Goal: Task Accomplishment & Management: Manage account settings

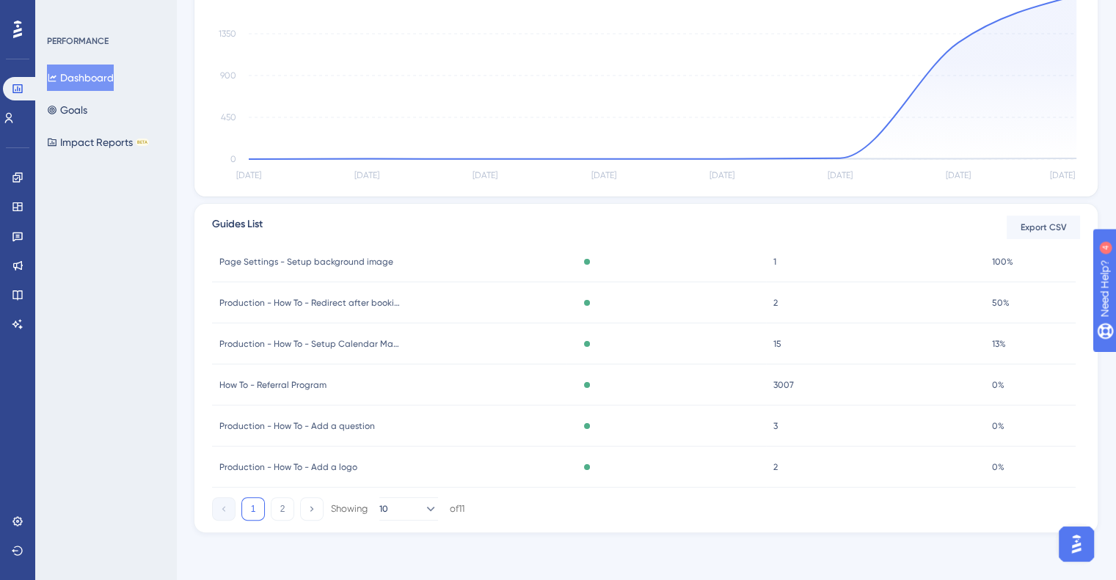
scroll to position [216, 0]
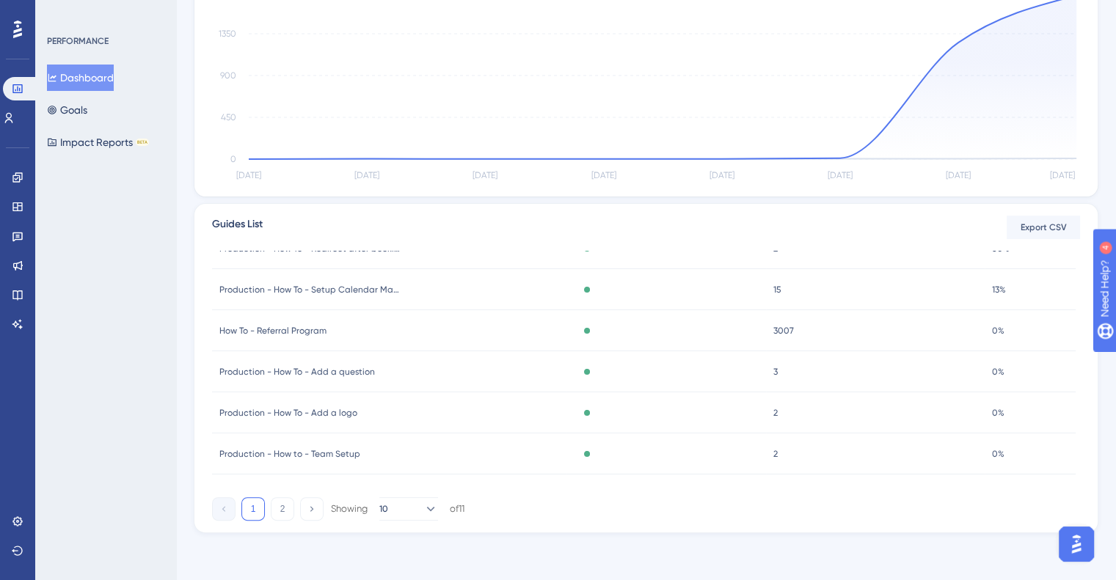
click at [343, 337] on div "How To - Referral Program How To - Referral Program" at bounding box center [389, 330] width 354 height 41
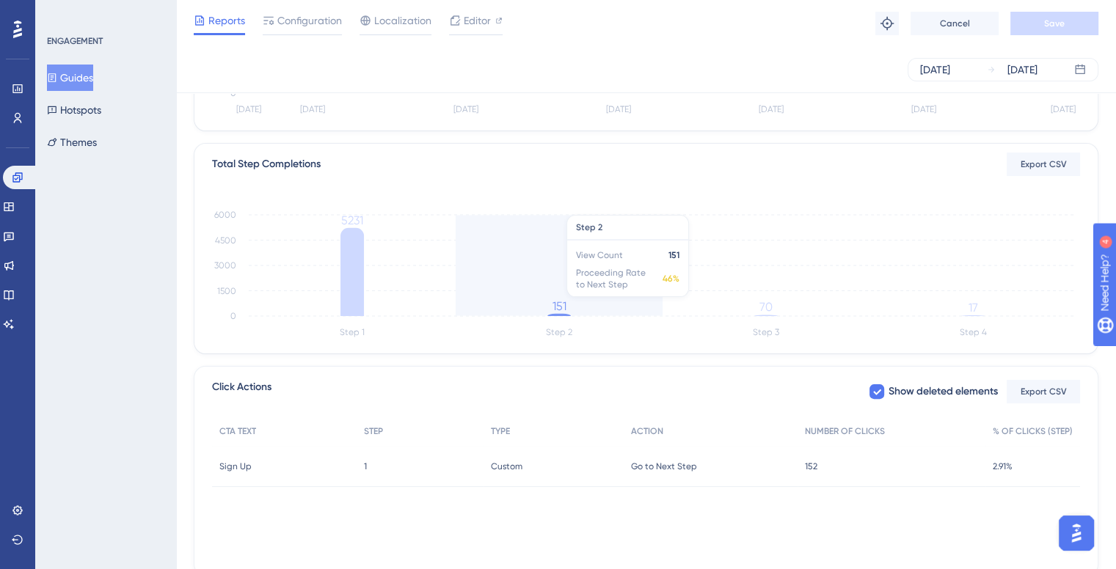
scroll to position [360, 0]
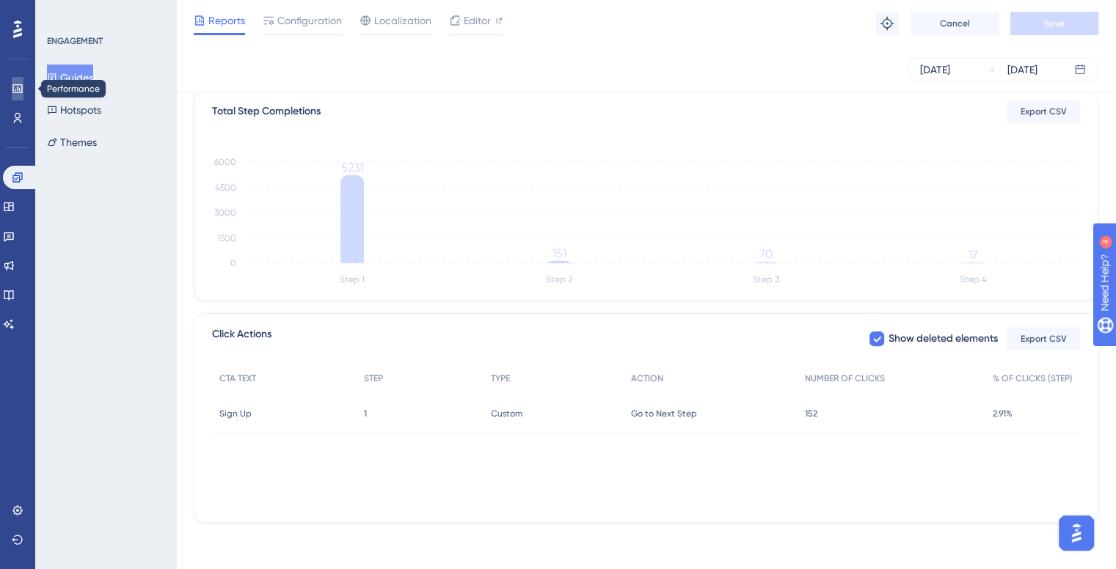
click at [23, 92] on link at bounding box center [18, 88] width 12 height 23
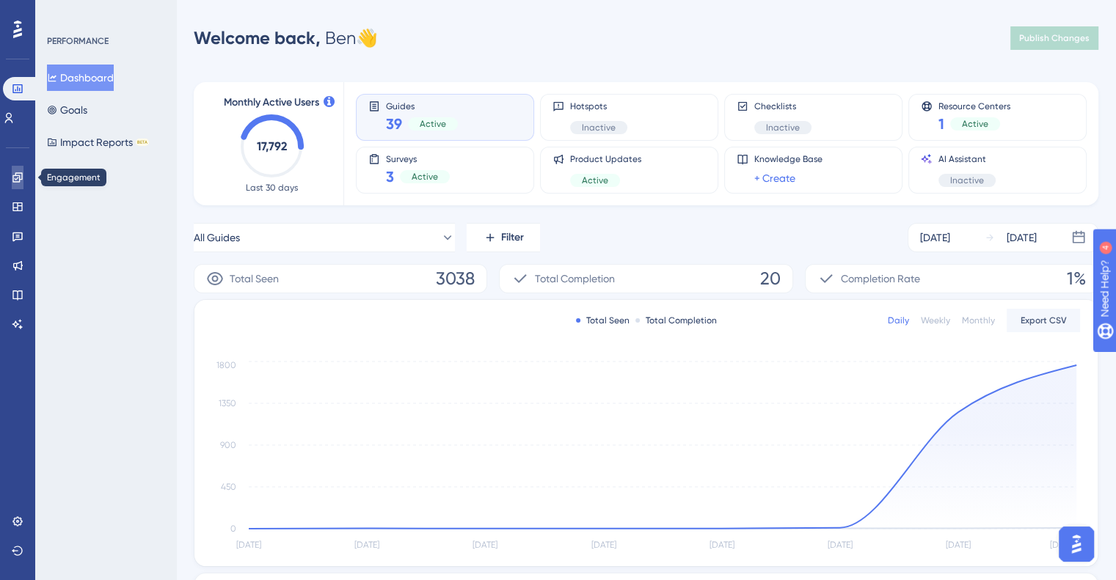
click at [21, 182] on icon at bounding box center [18, 178] width 12 height 12
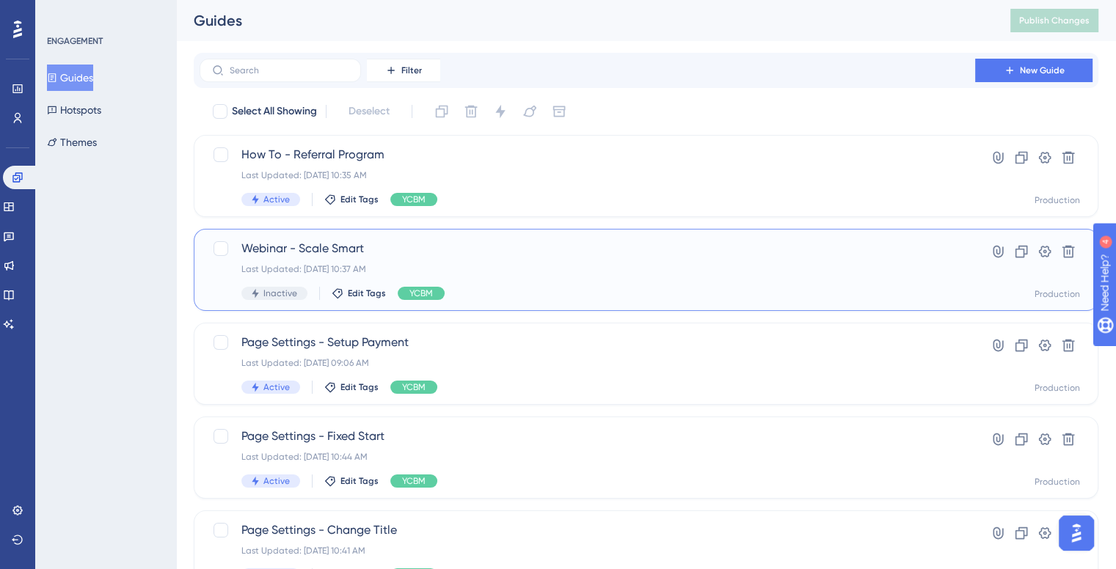
click at [818, 254] on span "Webinar - Scale Smart" at bounding box center [587, 249] width 692 height 18
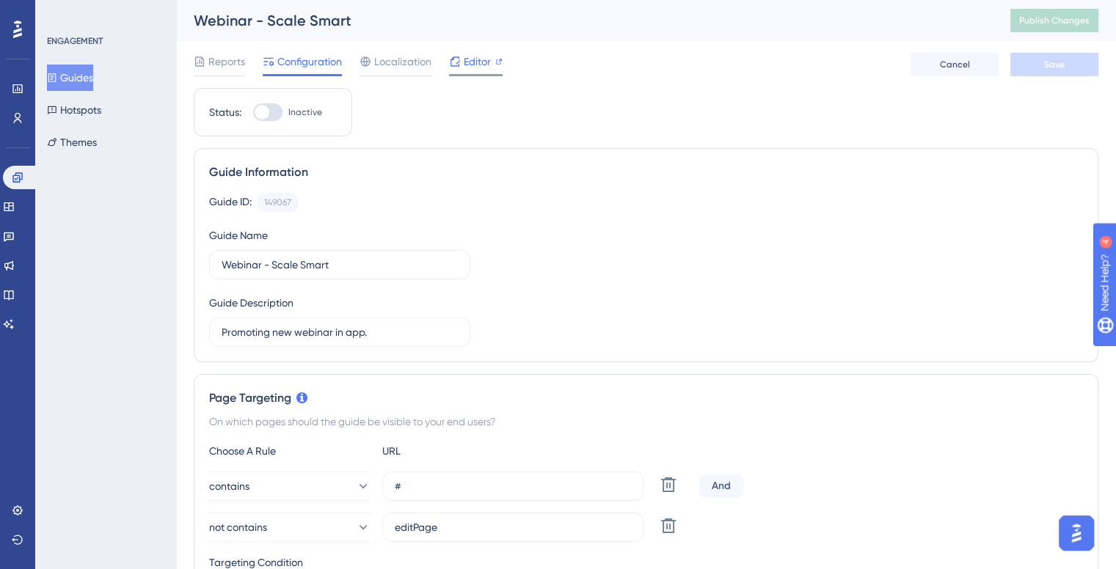
click at [476, 64] on span "Editor" at bounding box center [477, 62] width 27 height 18
click at [1046, 23] on span "Publish Changes" at bounding box center [1054, 21] width 70 height 12
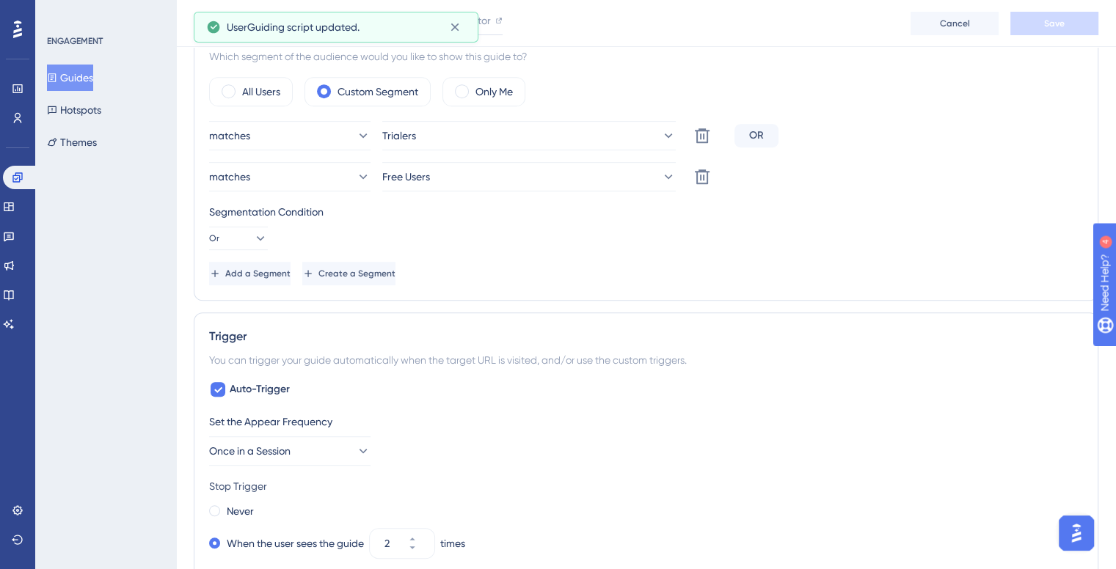
scroll to position [807, 0]
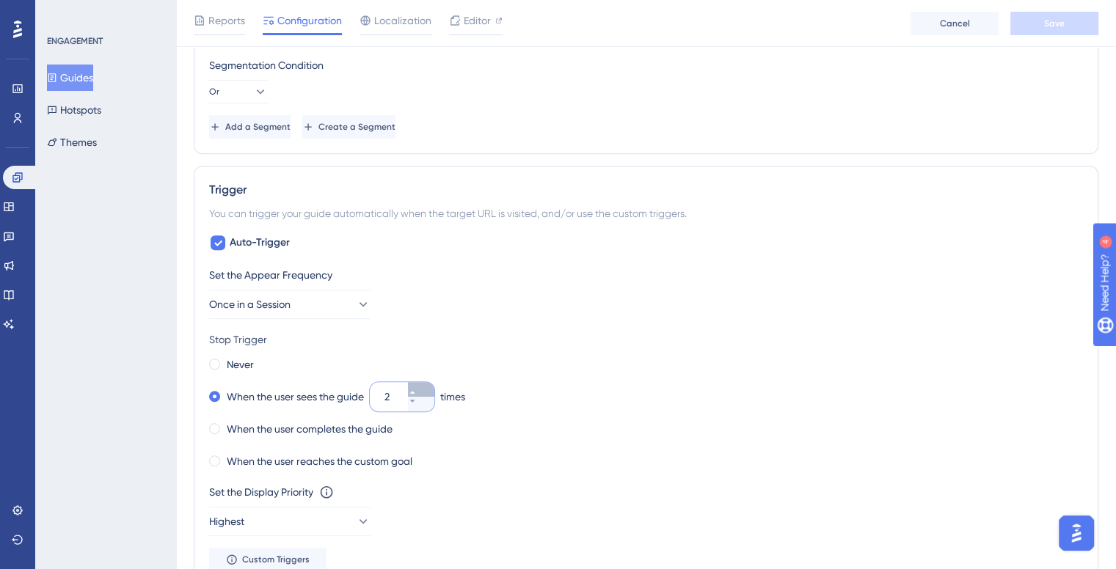
click at [431, 390] on button "2" at bounding box center [421, 389] width 26 height 15
type input "3"
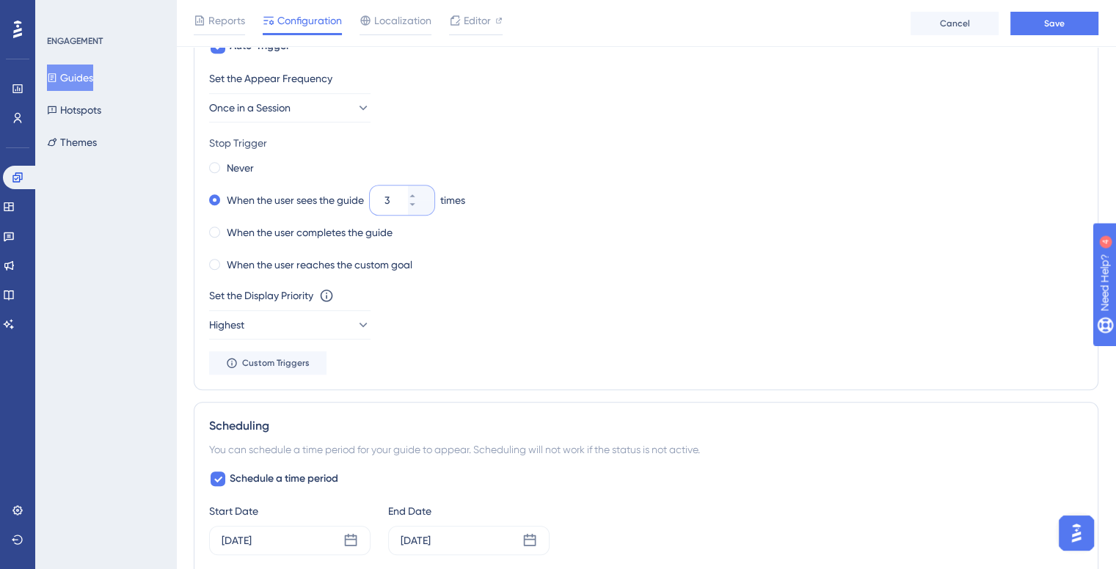
scroll to position [1174, 0]
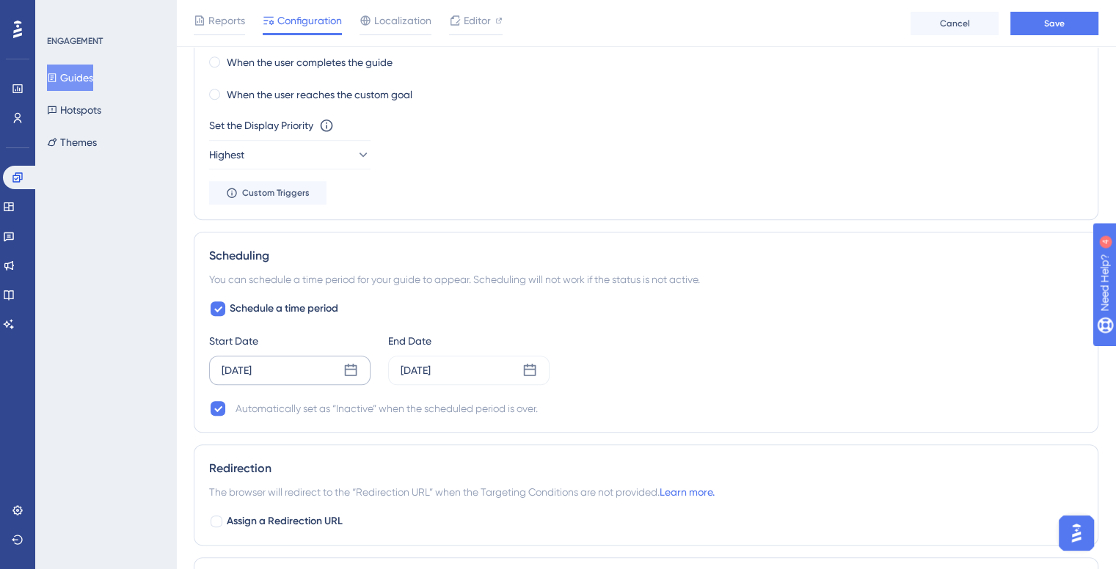
click at [296, 370] on div "[DATE]" at bounding box center [289, 370] width 161 height 29
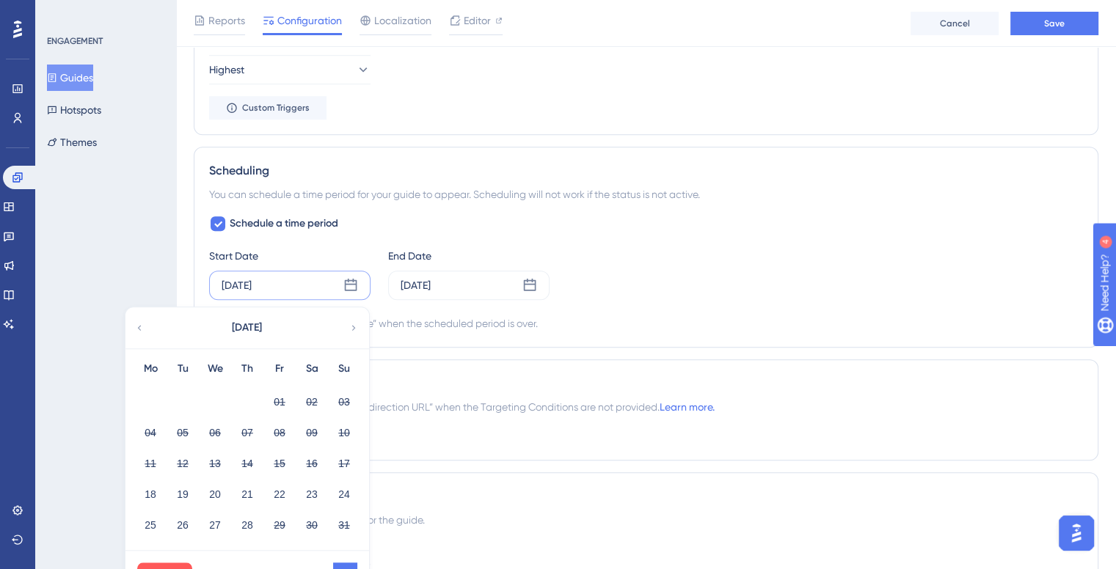
scroll to position [1394, 0]
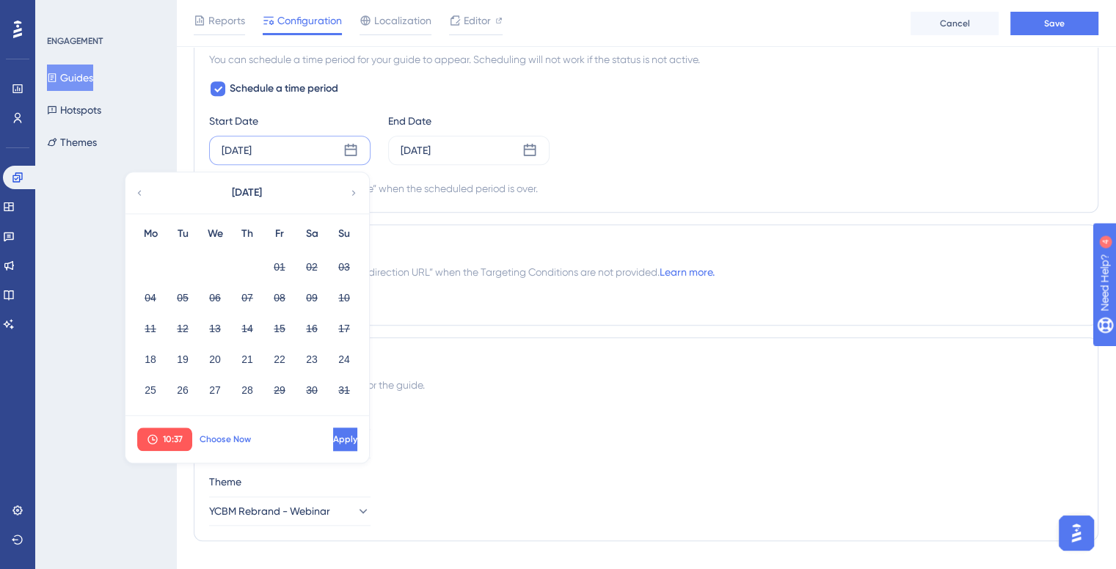
click at [234, 437] on span "Choose Now" at bounding box center [225, 440] width 51 height 12
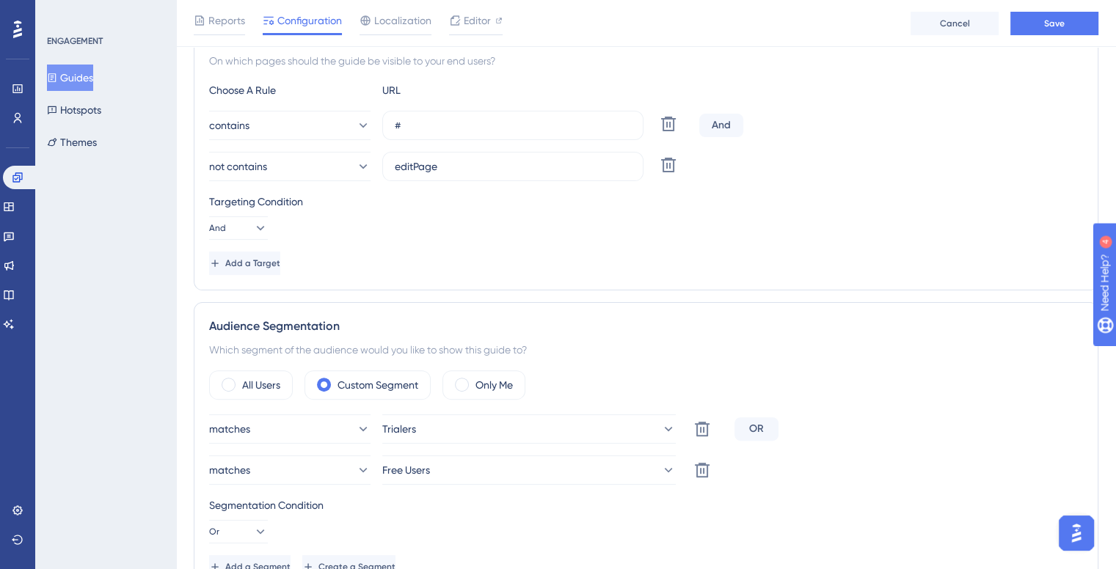
scroll to position [0, 0]
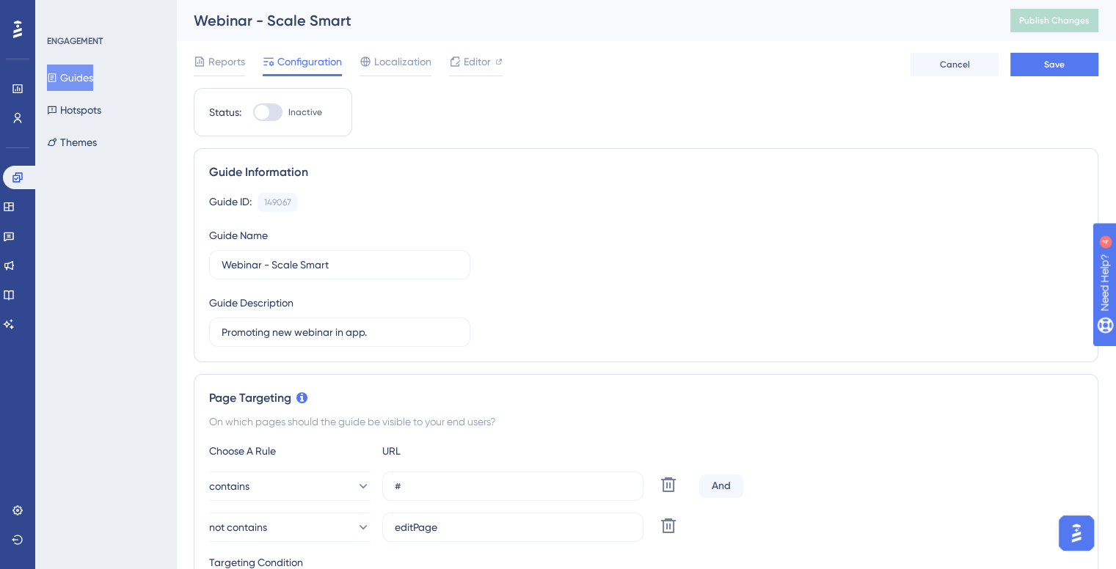
drag, startPoint x: 275, startPoint y: 111, endPoint x: 282, endPoint y: 112, distance: 7.4
click at [277, 111] on div at bounding box center [267, 112] width 29 height 18
click at [253, 112] on input "Inactive" at bounding box center [252, 112] width 1 height 1
checkbox input "true"
click at [1068, 61] on button "Save" at bounding box center [1054, 64] width 88 height 23
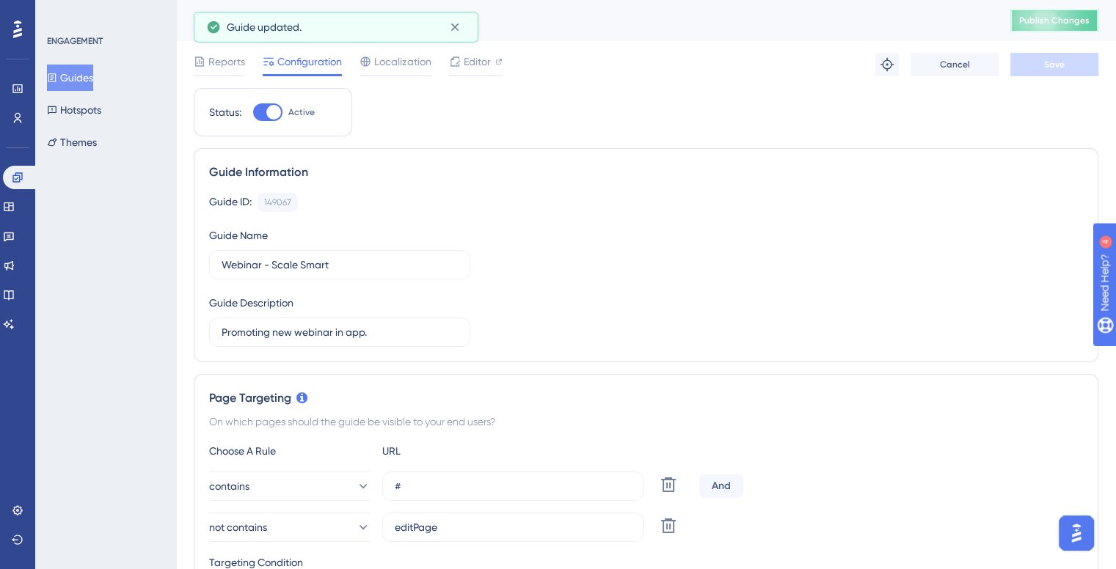
click at [1058, 17] on span "Publish Changes" at bounding box center [1054, 21] width 70 height 12
